Goal: Information Seeking & Learning: Learn about a topic

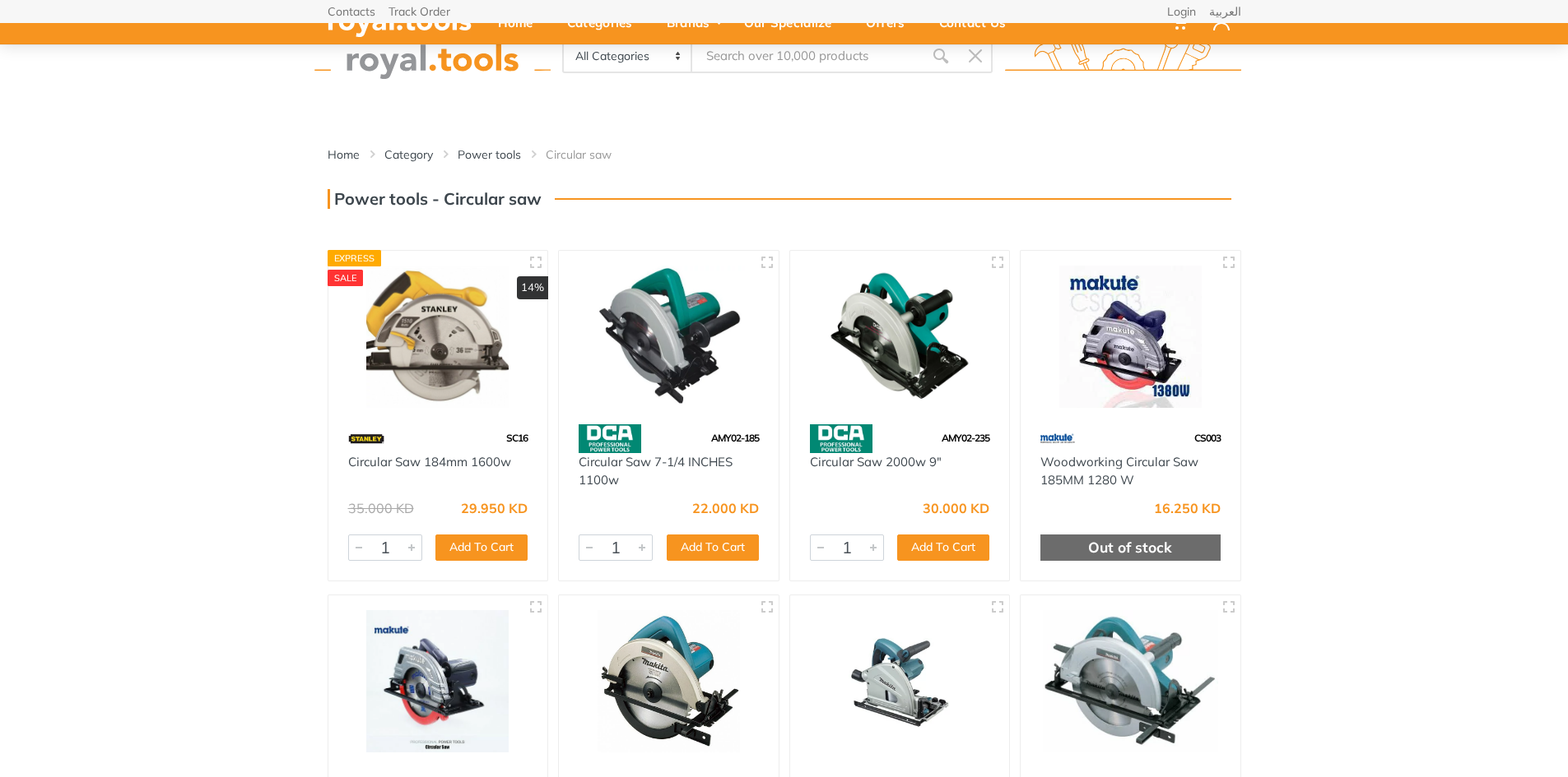
scroll to position [165, 0]
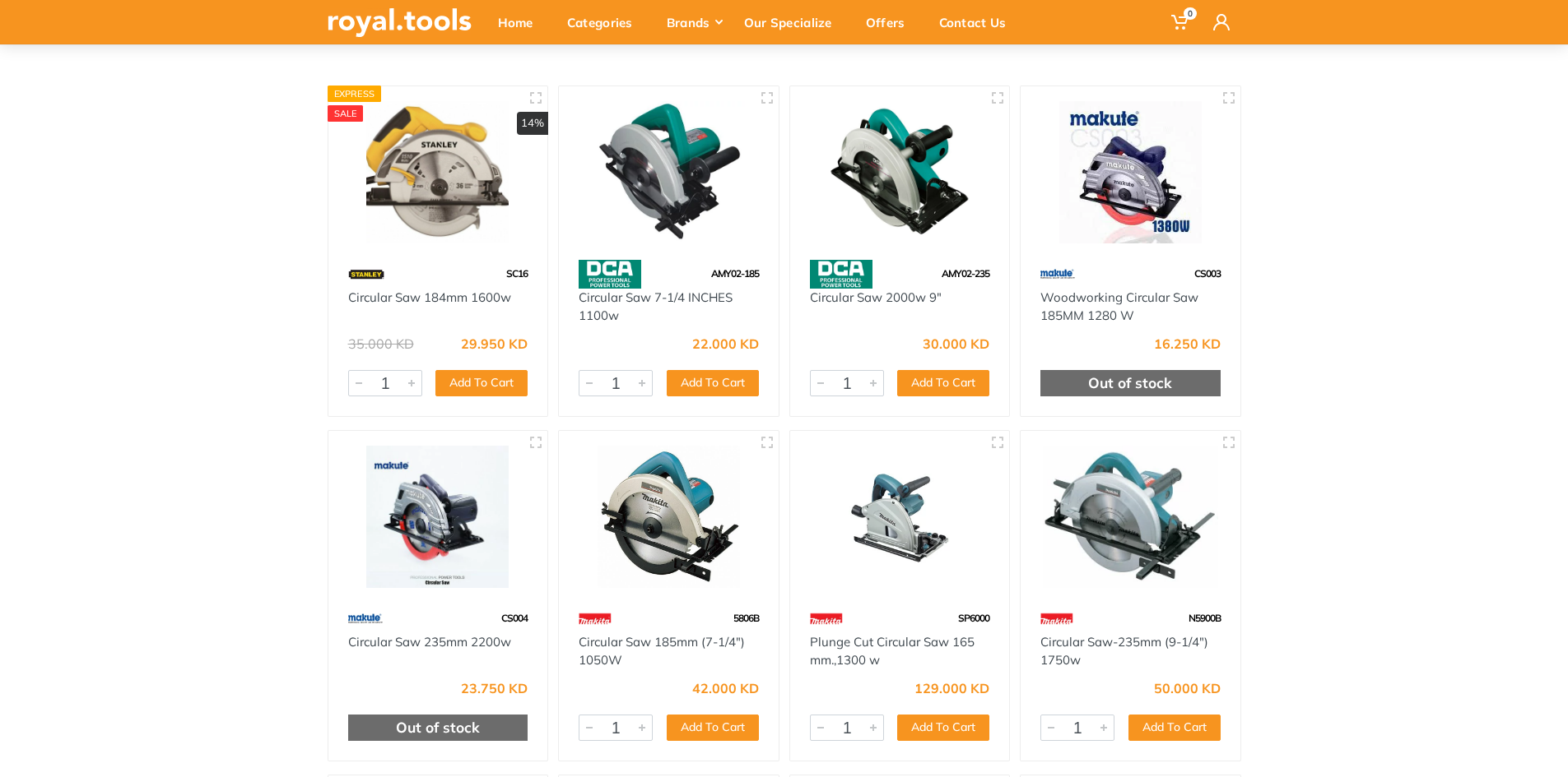
click at [904, 208] on img at bounding box center [900, 172] width 190 height 143
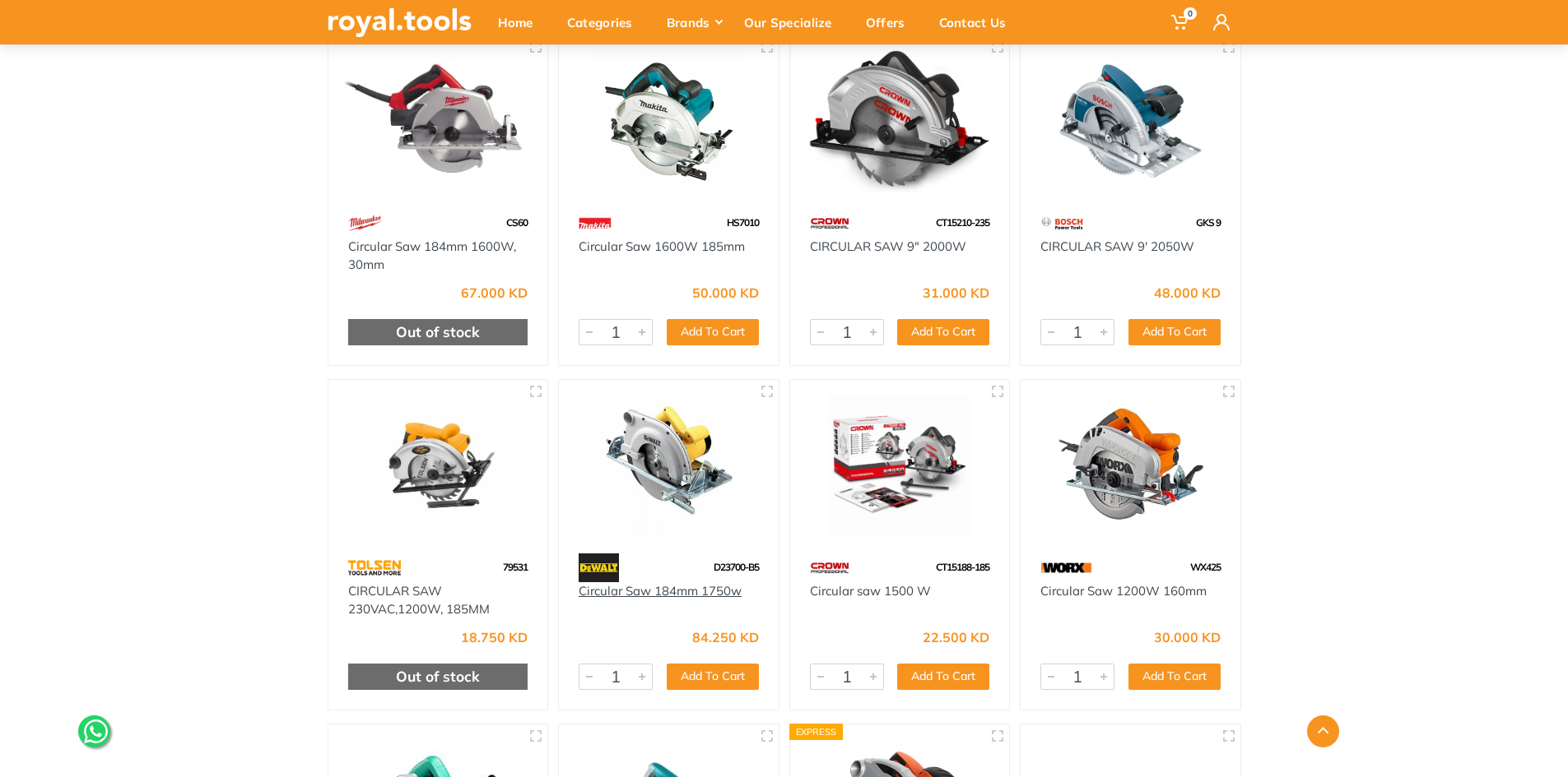
scroll to position [823, 0]
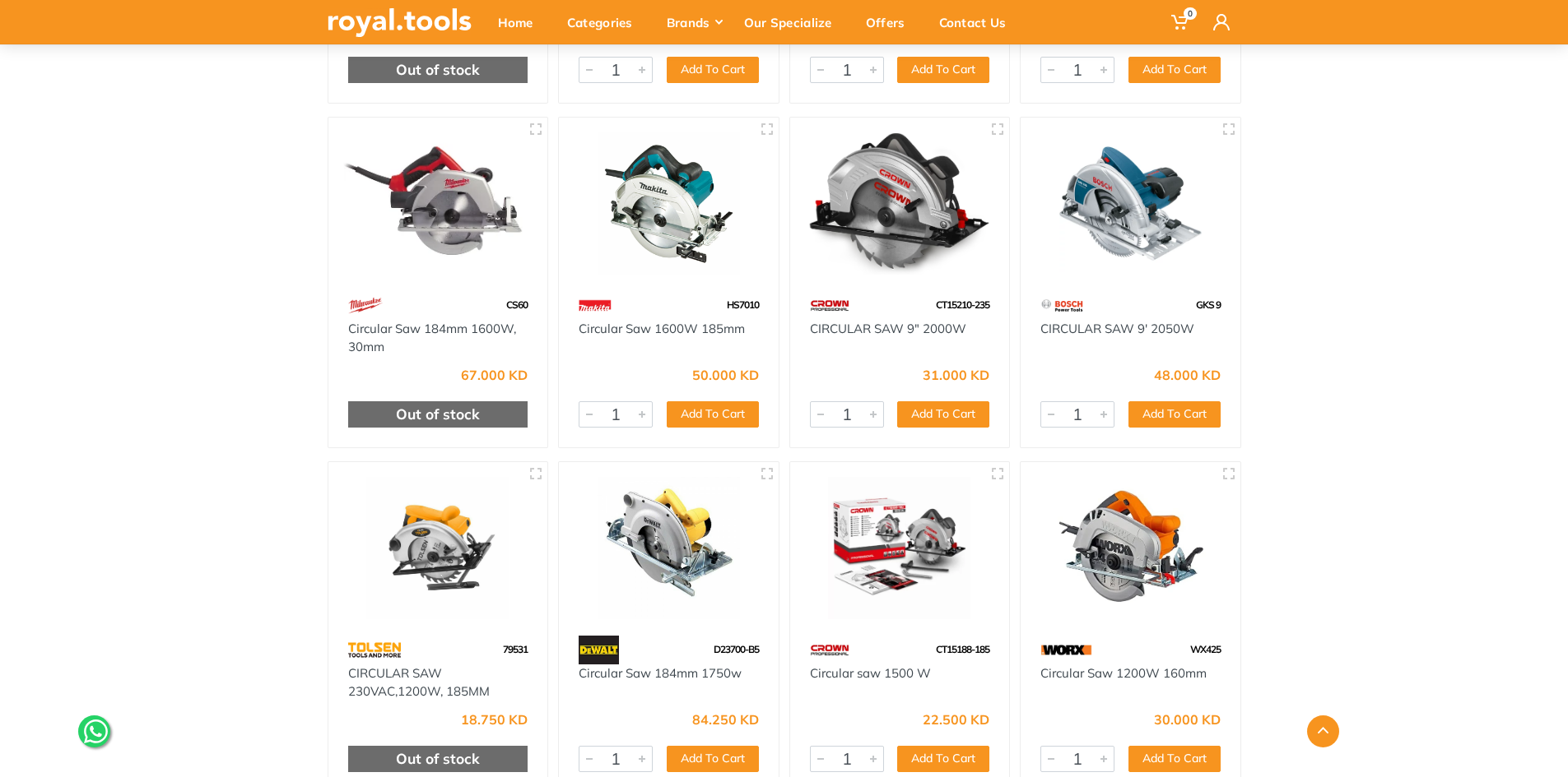
drag, startPoint x: 651, startPoint y: 548, endPoint x: 180, endPoint y: 389, distance: 497.1
click at [180, 389] on div "Home Category Power tools Circular saw" at bounding box center [784, 761] width 1568 height 2901
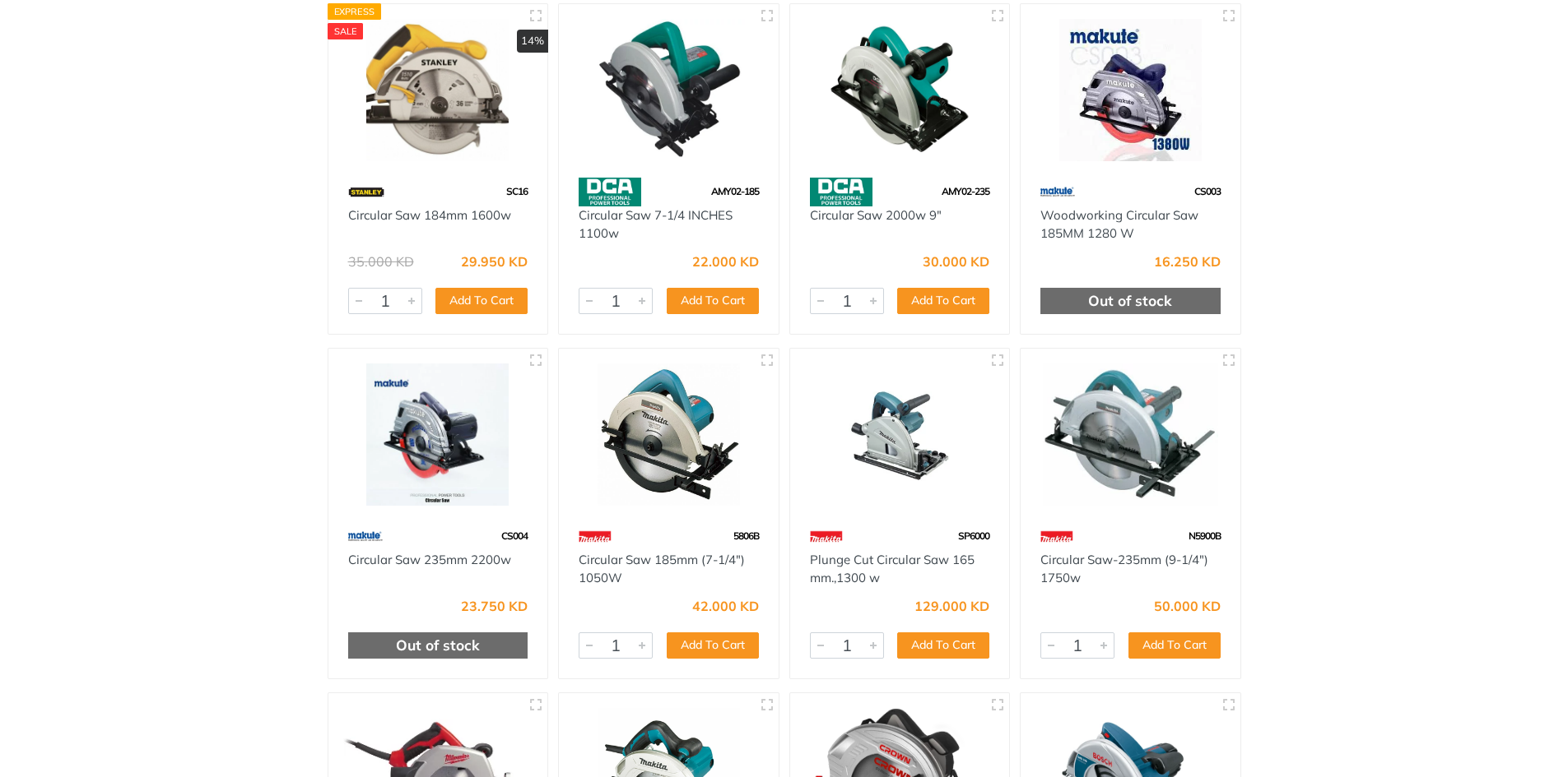
scroll to position [329, 0]
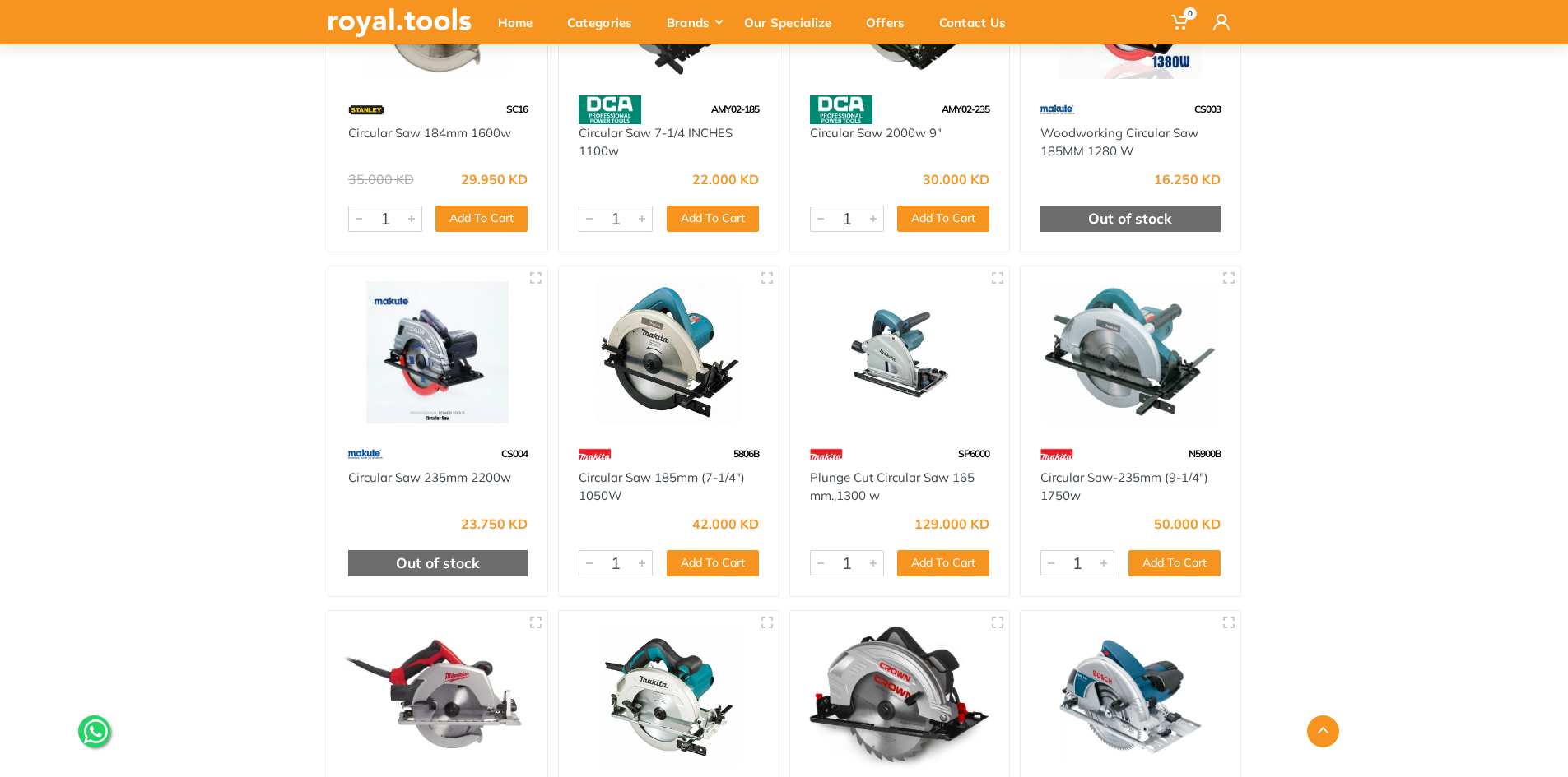
click at [1124, 400] on img at bounding box center [1130, 353] width 190 height 143
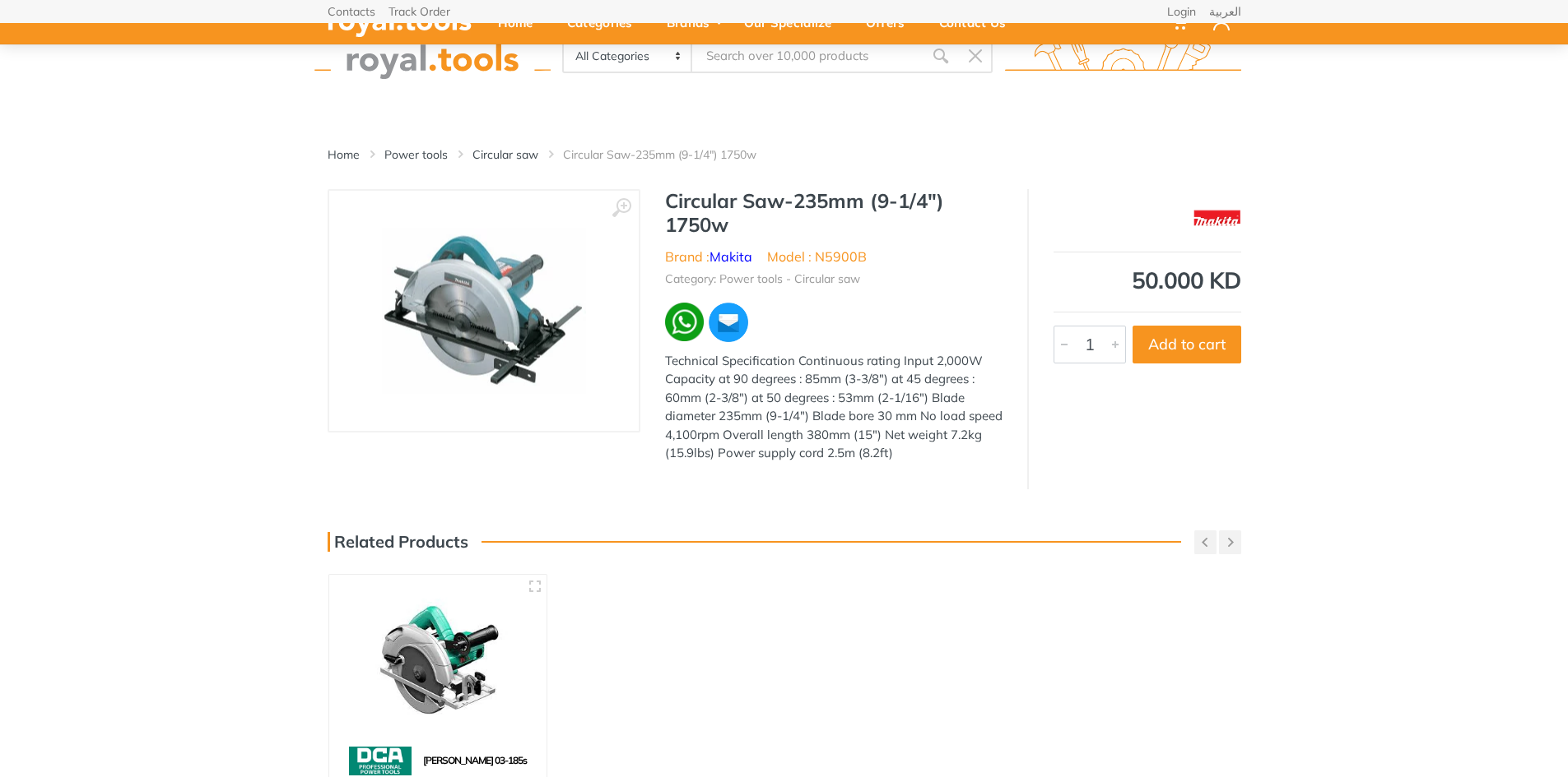
scroll to position [165, 0]
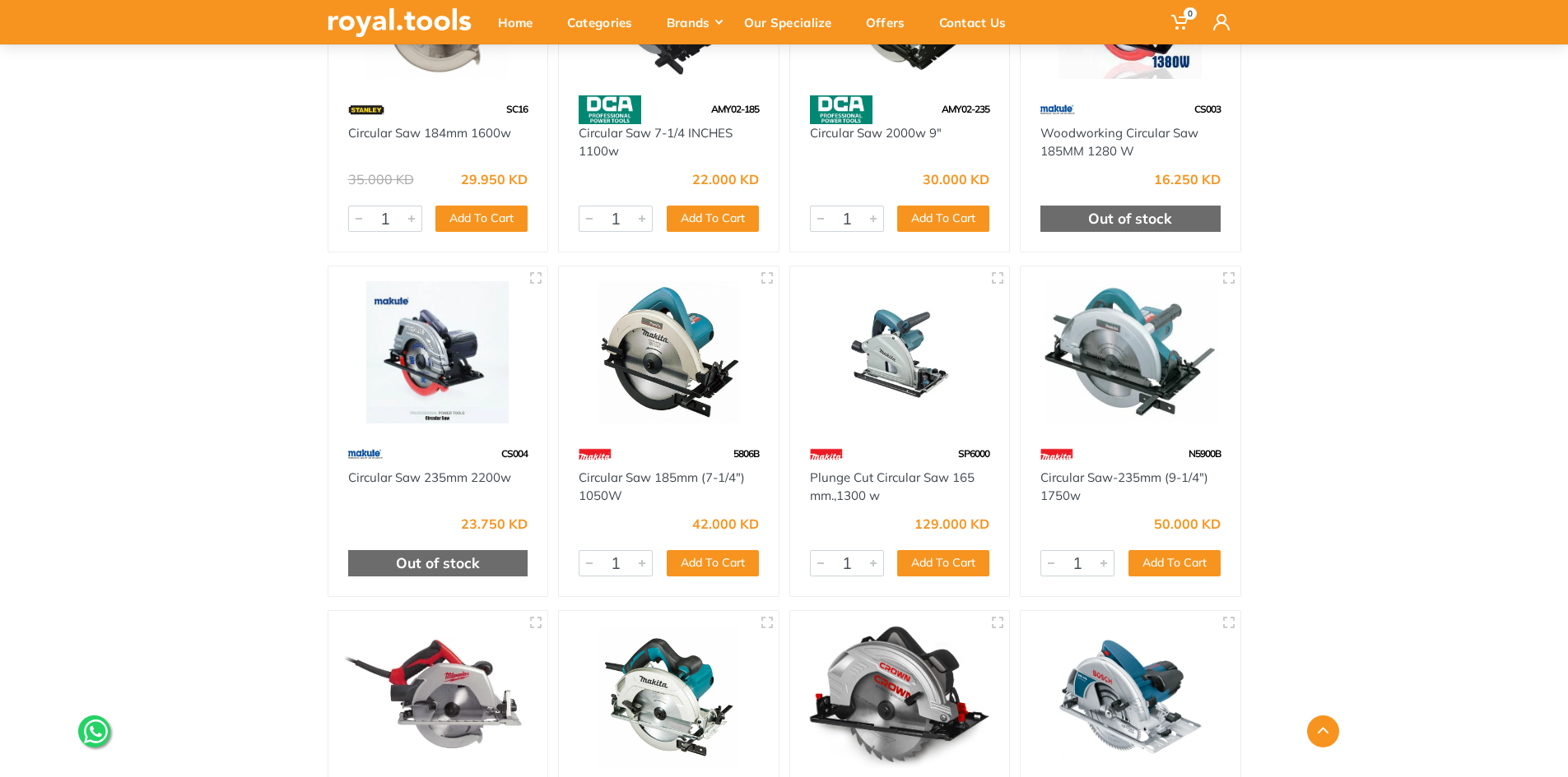
scroll to position [246, 0]
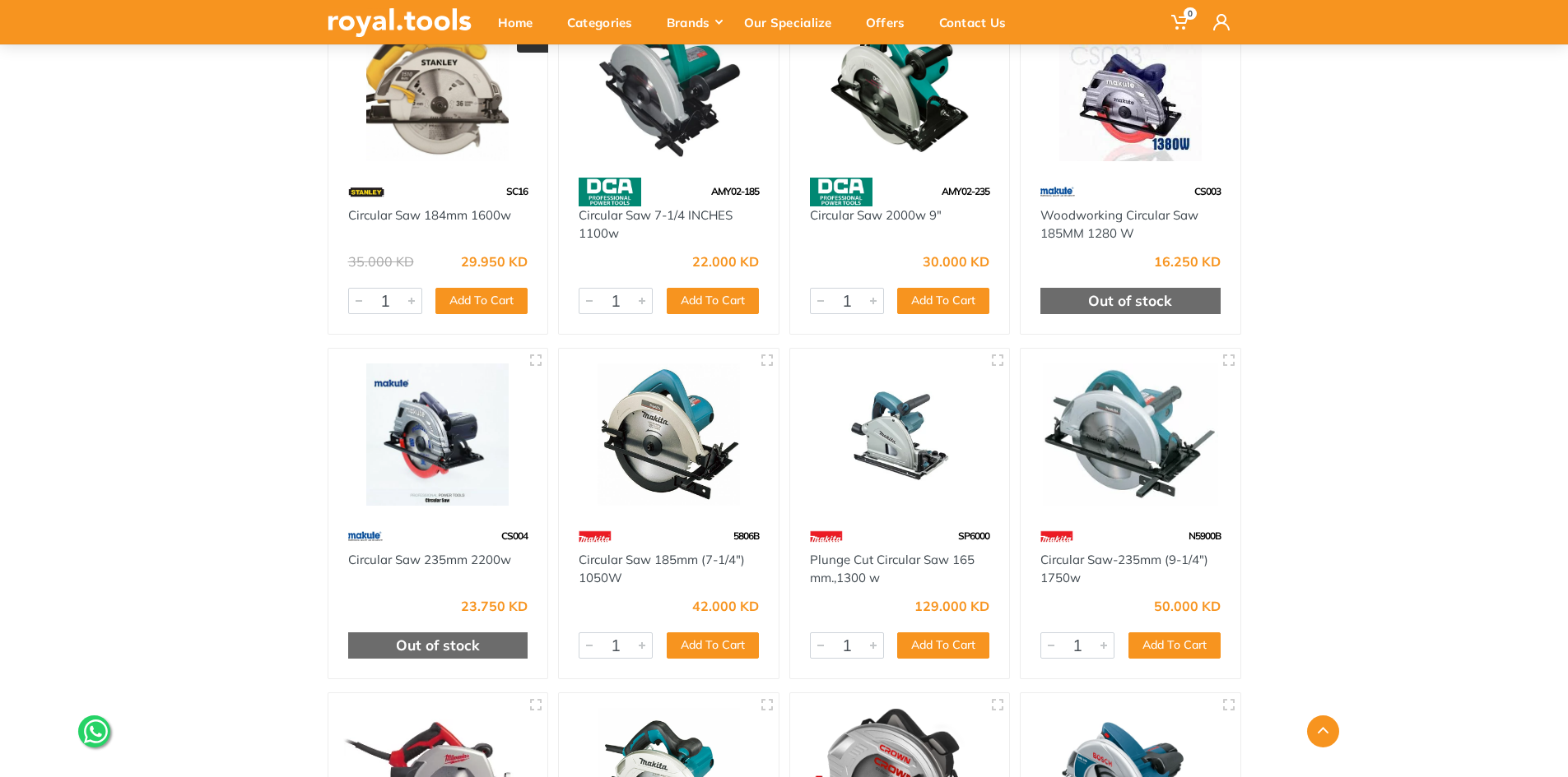
click at [449, 481] on img at bounding box center [438, 435] width 190 height 143
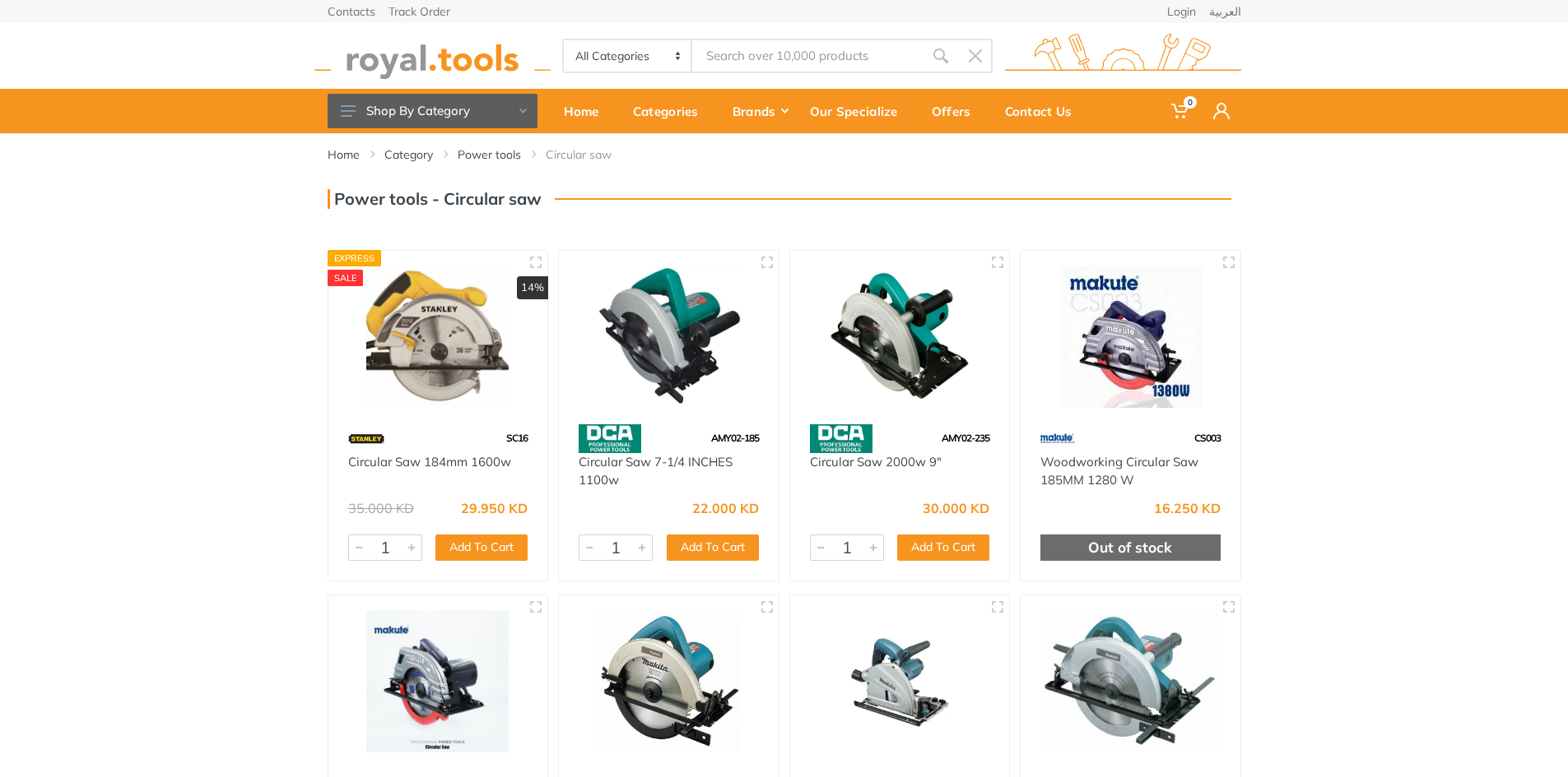
click at [872, 399] on img at bounding box center [900, 337] width 190 height 143
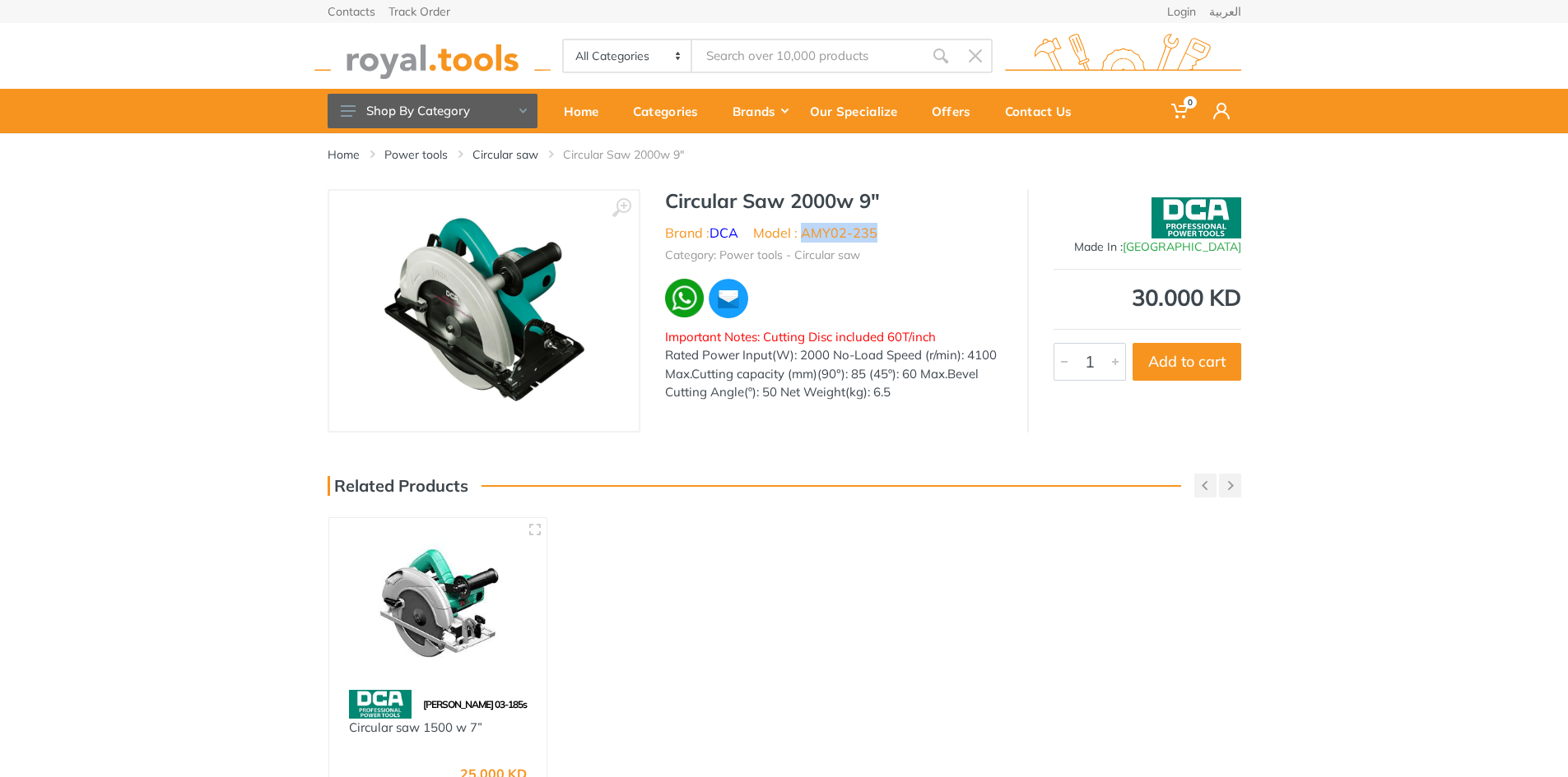
drag, startPoint x: 874, startPoint y: 233, endPoint x: 804, endPoint y: 238, distance: 70.2
click at [804, 238] on li "Model : AMY02-235" at bounding box center [814, 232] width 124 height 19
copy li "AMY02-235"
